Goal: Task Accomplishment & Management: Complete application form

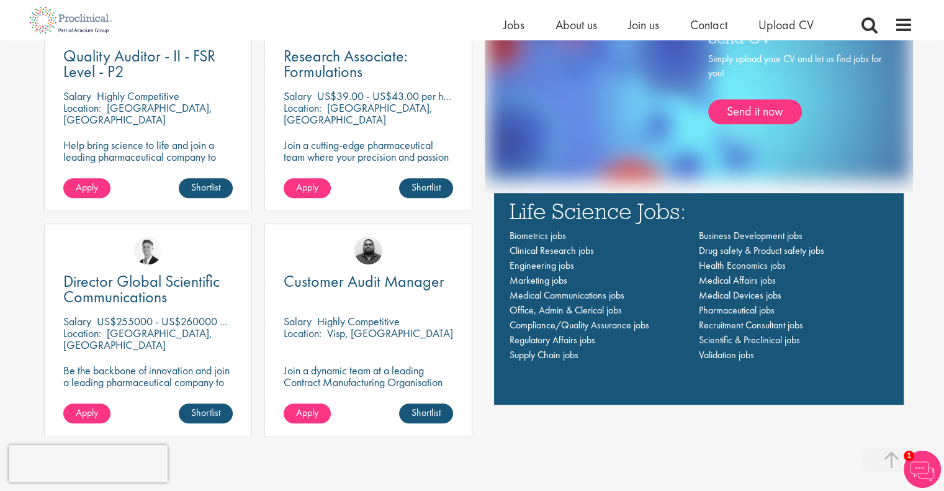
scroll to position [861, 0]
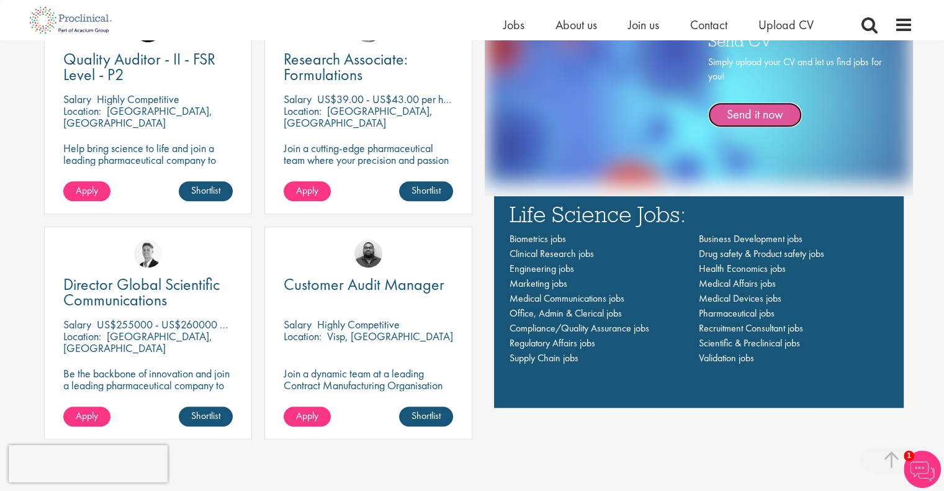
click at [752, 119] on link "Send it now" at bounding box center [755, 114] width 94 height 25
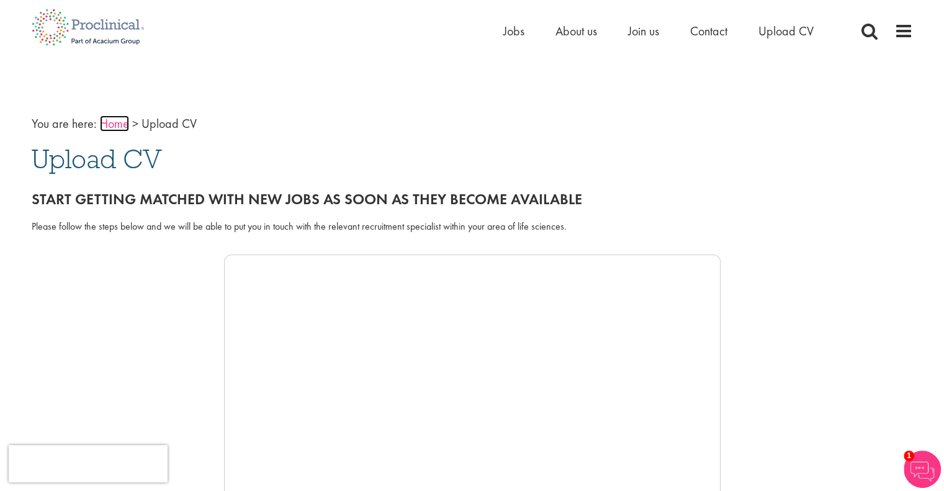
click at [109, 127] on link "Home" at bounding box center [114, 123] width 29 height 16
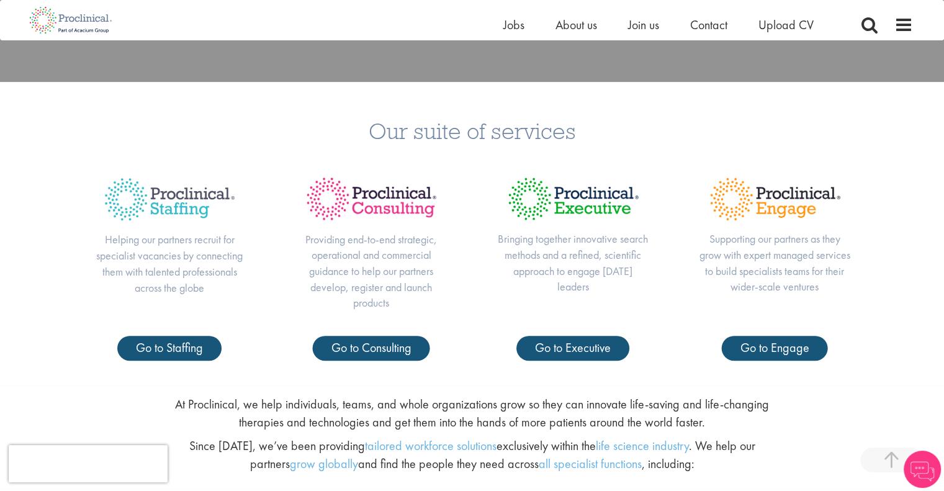
scroll to position [449, 0]
